Goal: Ask a question: Seek information or help from site administrators or community

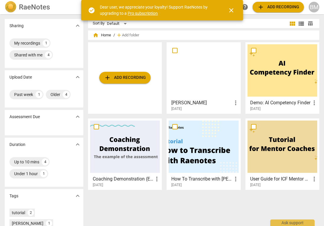
click at [290, 67] on div at bounding box center [283, 70] width 70 height 52
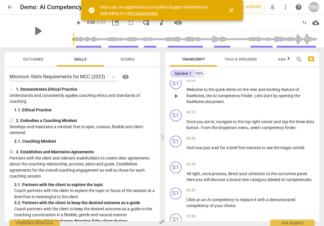
scroll to position [2, 0]
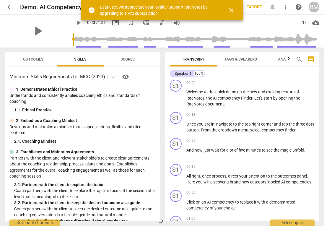
click at [288, 61] on icon "button" at bounding box center [288, 58] width 7 height 7
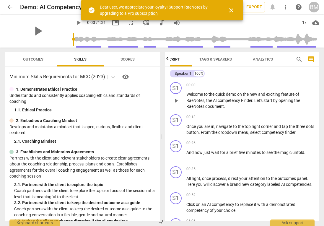
scroll to position [0, 0]
click at [11, 8] on span "arrow_back" at bounding box center [10, 7] width 7 height 7
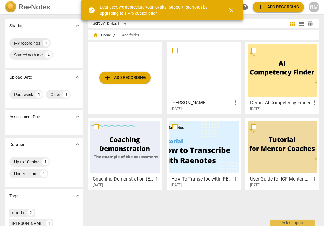
click at [33, 43] on div "My recordings" at bounding box center [27, 43] width 26 height 6
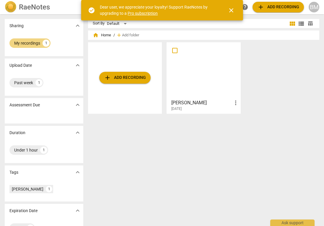
click at [189, 79] on div at bounding box center [204, 70] width 70 height 52
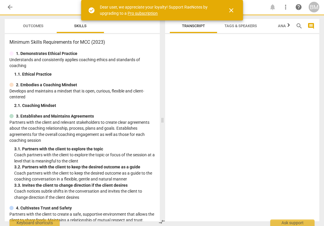
click at [189, 79] on div at bounding box center [242, 128] width 155 height 185
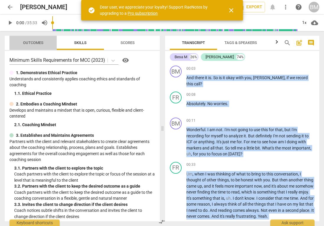
click at [32, 45] on span "Outcomes" at bounding box center [33, 43] width 35 height 8
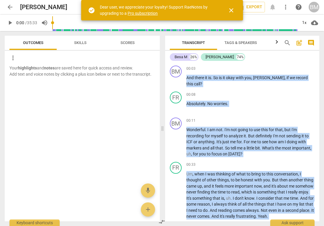
click at [130, 42] on span "Scores" at bounding box center [128, 42] width 14 height 4
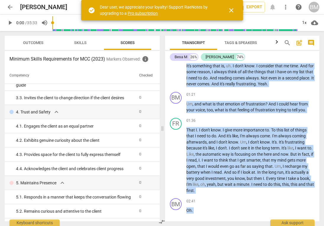
scroll to position [183, 0]
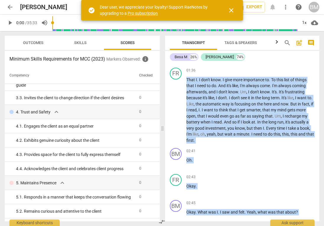
click at [145, 13] on link "Pro subscription" at bounding box center [143, 13] width 30 height 5
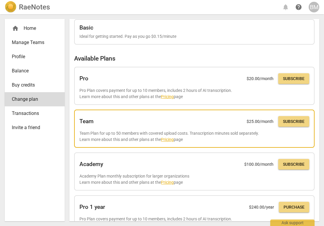
scroll to position [17, 0]
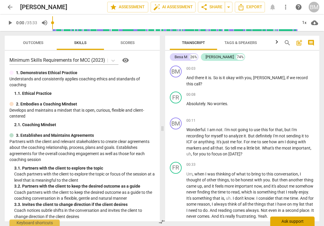
click at [289, 223] on div "Ask support" at bounding box center [292, 221] width 44 height 9
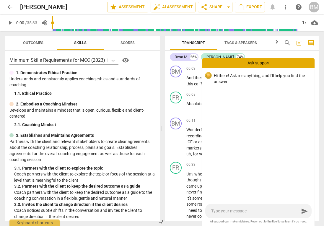
type textarea "C"
type textarea "Ca"
type textarea "Can"
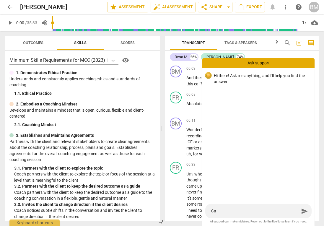
type textarea "Can"
type textarea "Can I"
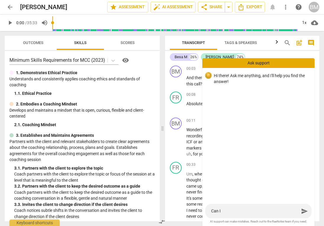
type textarea "Can I"
type textarea "Can I h"
type textarea "Can I ha"
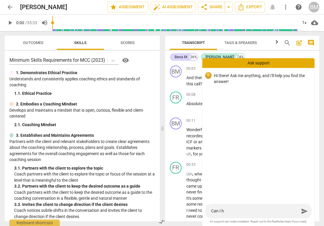
type textarea "Can I ha"
type textarea "Can I hav"
type textarea "Can I have"
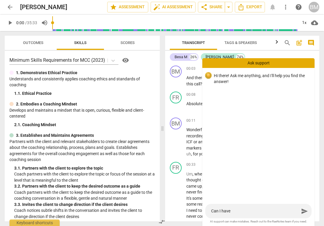
type textarea "Can I have"
type textarea "Can I hav"
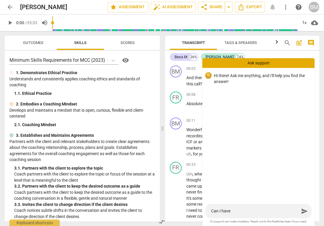
type textarea "Can I hav"
type textarea "Can I ha"
type textarea "Can I h"
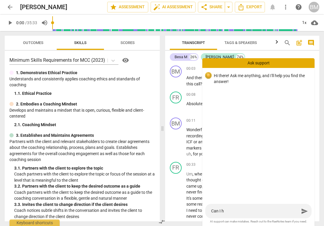
type textarea "Can I"
type textarea "Can I p"
type textarea "Can I pu"
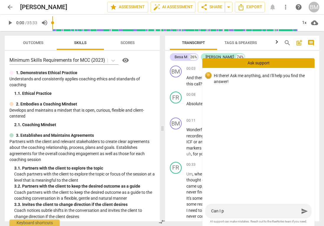
type textarea "Can I pu"
type textarea "Can I pur"
type textarea "Can I purc"
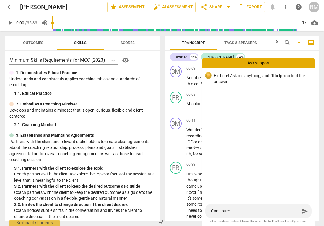
type textarea "Can I purch"
type textarea "Can I purchu"
type textarea "Can I purchus"
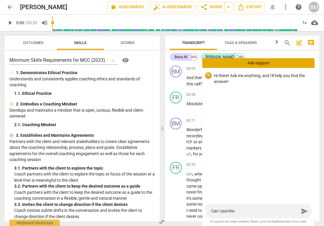
type textarea "Can I purchus"
type textarea "Can I purchuse"
type textarea "Can I purchase"
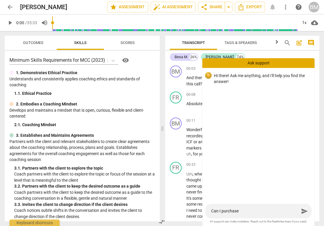
type textarea "Can I purchase A"
type textarea "Can I purchase AI"
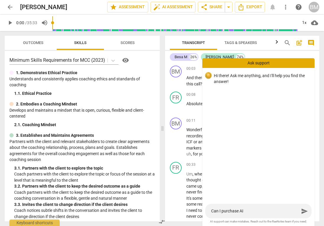
type textarea "Can I purchase AI"
type textarea "Can I purchase AI a"
type textarea "Can I purchase AI as"
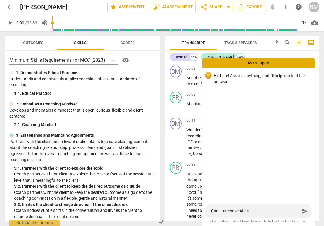
type textarea "Can I purchase AI ass"
type textarea "Can I purchase AI asse"
type textarea "Can I purchase AI asses"
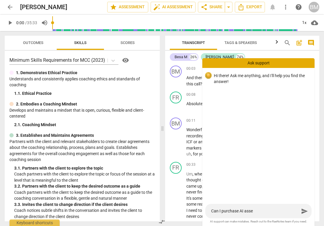
type textarea "Can I purchase AI asses"
type textarea "Can I purchase AI assesm"
type textarea "Can I purchase AI assesme"
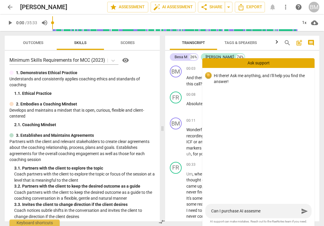
type textarea "Can I purchase AI assesmen"
type textarea "Can I purchase AI assesment"
type textarea "Can I purchase AI assessment"
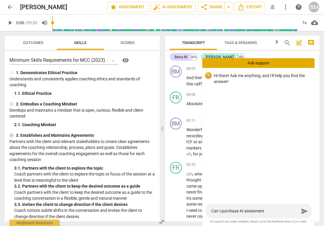
type textarea "Can I purchase AI assessment"
type textarea "Can I purchase AI assessment b"
type textarea "Can I purchase AI assessment ba"
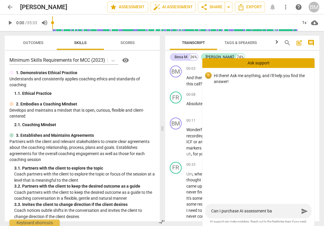
type textarea "Can I purchase AI assessment bas"
type textarea "Can I purchase AI assessment base"
type textarea "Can I purchase AI assessment based"
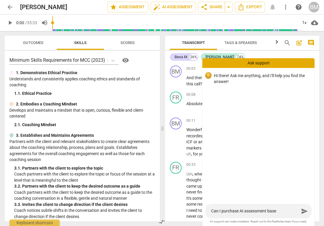
type textarea "Can I purchase AI assessment based"
type textarea "Can I purchase AI assessment based o"
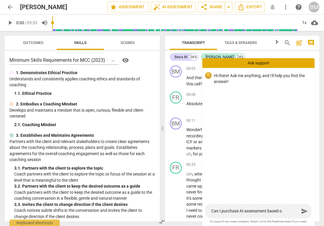
type textarea "Can I purchase AI assessment based on"
type textarea "Can I purchase AI assessment based on t"
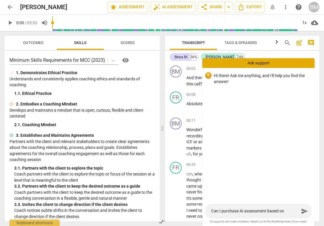
type textarea "Can I purchase AI assessment based on t"
type textarea "Can I purchase AI assessment based on th"
type textarea "Can I purchase AI assessment based on the"
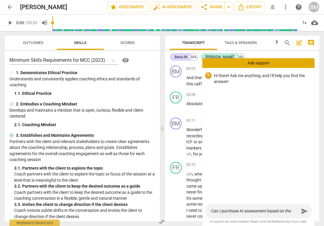
type textarea "Can I purchase AI assessment based on the"
type textarea "Can I purchase AI assessment based on the c"
type textarea "Can I purchase AI assessment based on the ca"
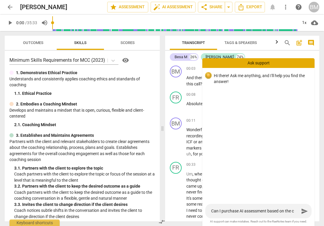
type textarea "Can I purchase AI assessment based on the ca"
type textarea "Can I purchase AI assessment based on the cal"
type textarea "Can I purchase AI assessment based on the call"
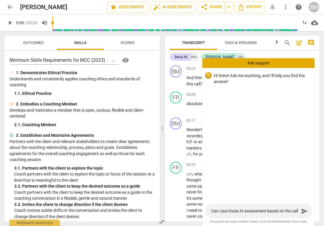
type textarea "Can I purchase AI assessment based on the calls"
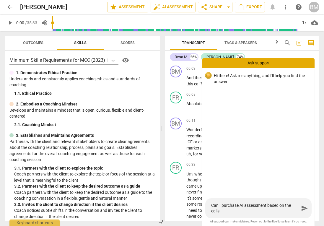
type textarea "Can I purchase AI assessment based on the calls?"
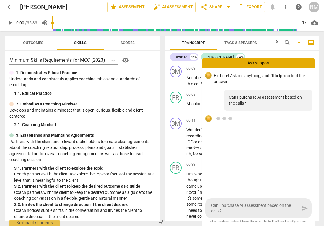
click at [245, 204] on textarea "Can I purchase AI assessment based on the calls?" at bounding box center [255, 208] width 88 height 11
click at [230, 210] on textarea "Can I purchase AI assessment based on the calls?" at bounding box center [255, 208] width 88 height 11
drag, startPoint x: 230, startPoint y: 210, endPoint x: 202, endPoint y: 206, distance: 28.7
click at [202, 0] on div "arrow_back [PERSON_NAME] call edit star Assessment auto_fix_high AI Assessment …" at bounding box center [162, 0] width 324 height 0
type textarea "Can I purchase AI assessment based on the calls?"
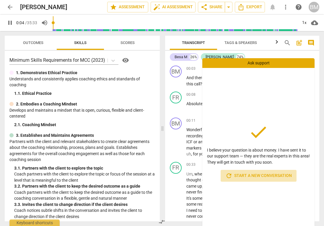
click at [257, 176] on span "refresh Start a new conversation" at bounding box center [259, 175] width 67 height 7
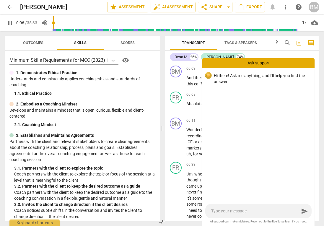
click at [9, 23] on span "pause" at bounding box center [10, 22] width 7 height 7
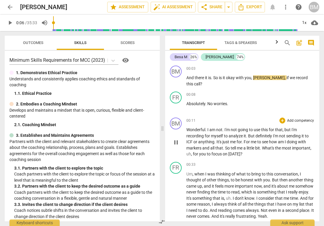
type input "7"
click at [294, 221] on div "Ask support" at bounding box center [292, 221] width 44 height 9
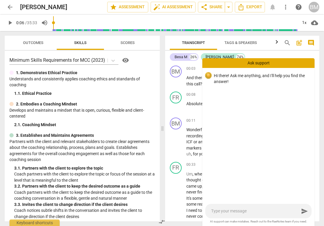
click at [234, 215] on div "send" at bounding box center [258, 211] width 106 height 14
click at [232, 209] on textarea at bounding box center [255, 211] width 88 height 6
type textarea "I"
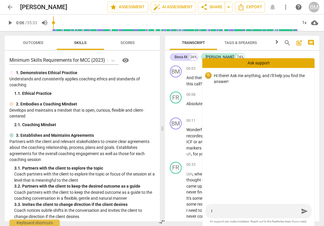
type textarea "I"
type textarea "I w"
type textarea "I wa"
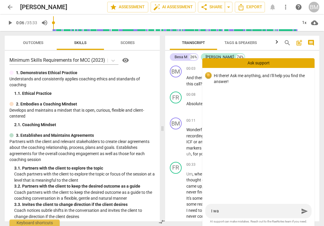
type textarea "I wan"
type textarea "I want"
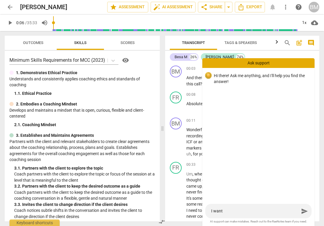
type textarea "I want"
type textarea "I want t"
type textarea "I want to"
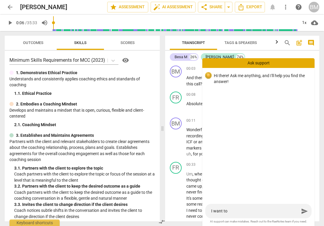
type textarea "I want to"
type textarea "I want to m"
type textarea "I want to ma"
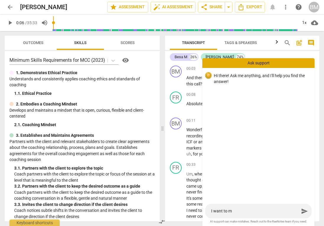
type textarea "I want to ma"
type textarea "I want to mak"
type textarea "I want to make"
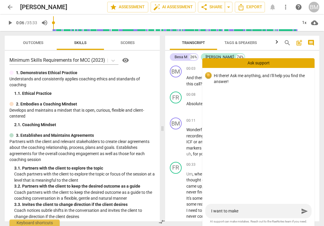
type textarea "I want to make"
type textarea "I want to mak"
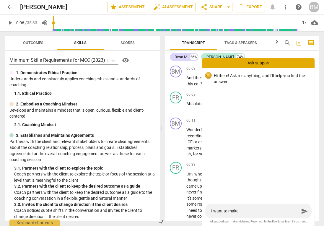
type textarea "I want to mak"
type textarea "I want to ma"
type textarea "I want to m"
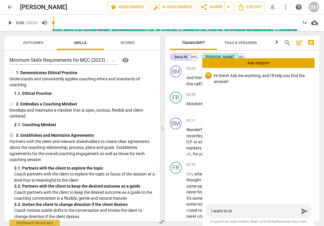
type textarea "I want to"
type textarea "I want t"
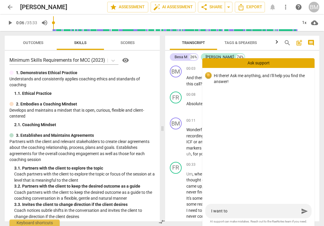
type textarea "I want t"
type textarea "I want"
type textarea "I want t"
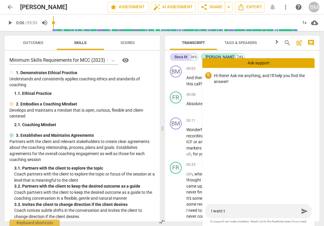
type textarea "I want to"
type textarea "I want to g"
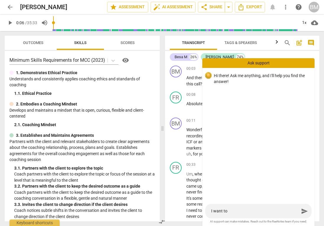
type textarea "I want to g"
type textarea "I want to ge"
type textarea "I want to get"
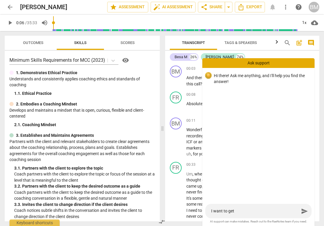
type textarea "I want to get"
type textarea "I want to get M"
type textarea "I want to get MC"
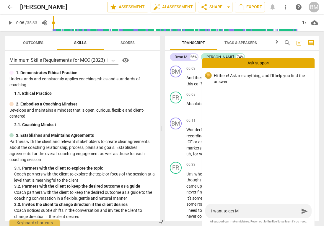
type textarea "I want to get MC"
type textarea "I want to get MCC"
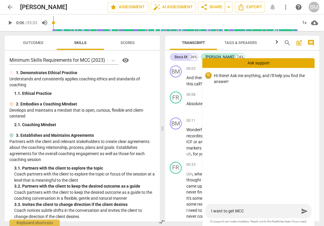
type textarea "I want to get MCC s"
type textarea "I want to get MCC so"
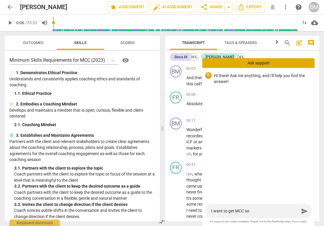
type textarea "I want to get MCC so"
type textarea "I want to get MCC so I"
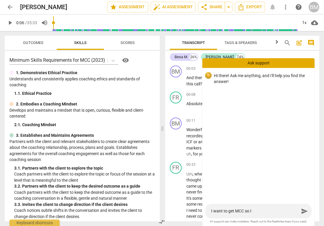
type textarea "I want to get MCC so I w"
type textarea "I want to get MCC so I wi"
type textarea "I want to get MCC so I wil"
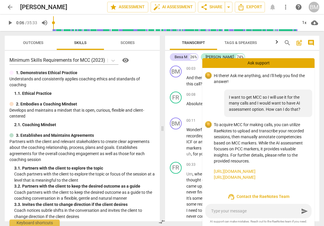
click at [242, 169] on link "[URL][DOMAIN_NAME]" at bounding box center [262, 171] width 96 height 6
click at [174, 146] on button "play_arrow" at bounding box center [175, 142] width 9 height 9
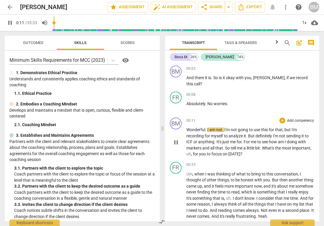
click at [177, 142] on span "pause" at bounding box center [176, 142] width 7 height 7
click at [178, 7] on span "auto_fix_high AI Assessment" at bounding box center [173, 7] width 40 height 7
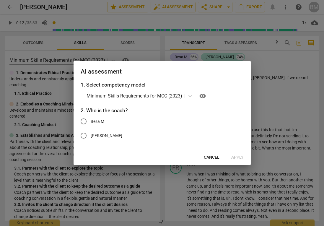
click at [84, 122] on input "Besa M" at bounding box center [84, 121] width 14 height 14
click at [82, 136] on input "[PERSON_NAME]" at bounding box center [84, 136] width 14 height 14
click at [85, 120] on input "Besa M" at bounding box center [84, 121] width 14 height 14
click at [237, 157] on span "Apply" at bounding box center [237, 158] width 12 height 6
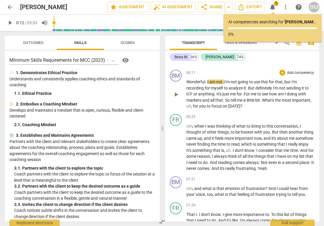
scroll to position [47, 0]
click at [274, 7] on span "notifications" at bounding box center [272, 7] width 7 height 7
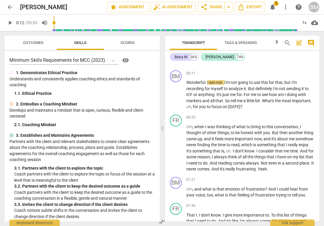
click at [274, 7] on span "notifications" at bounding box center [272, 7] width 7 height 7
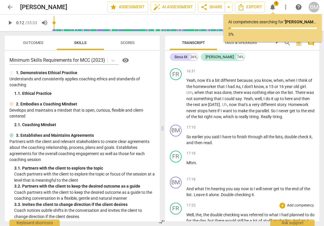
scroll to position [1847, 0]
